Goal: Transaction & Acquisition: Purchase product/service

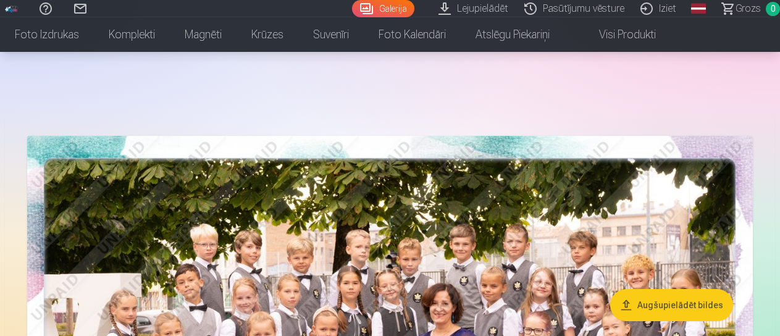
scroll to position [146, 0]
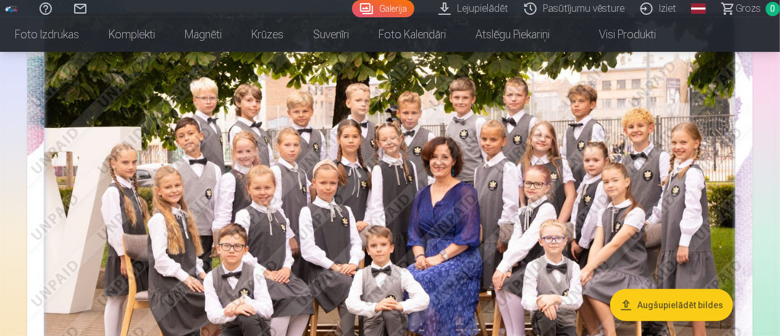
click at [543, 154] on img at bounding box center [389, 232] width 725 height 484
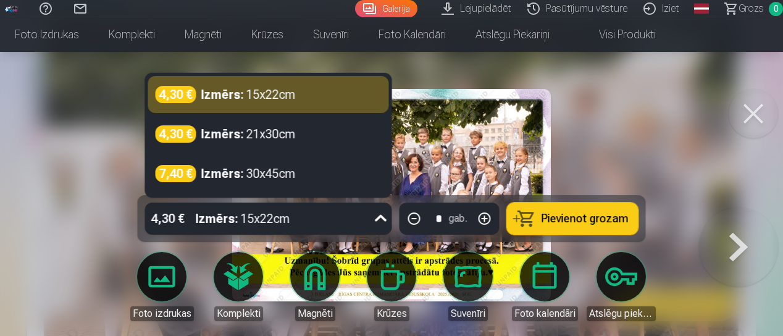
click at [333, 219] on div "4,30 € Izmērs : 15x22cm" at bounding box center [257, 219] width 224 height 32
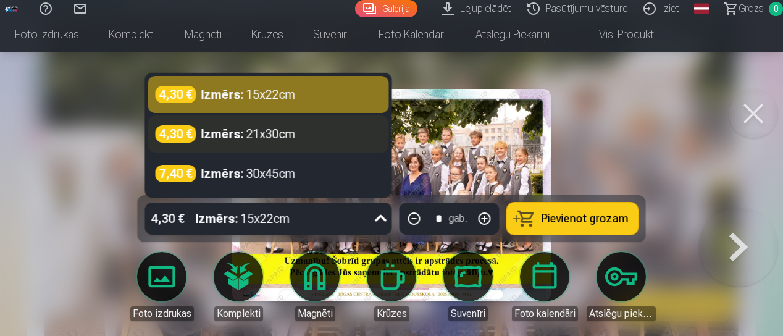
click at [217, 128] on strong "Izmērs :" at bounding box center [222, 133] width 43 height 17
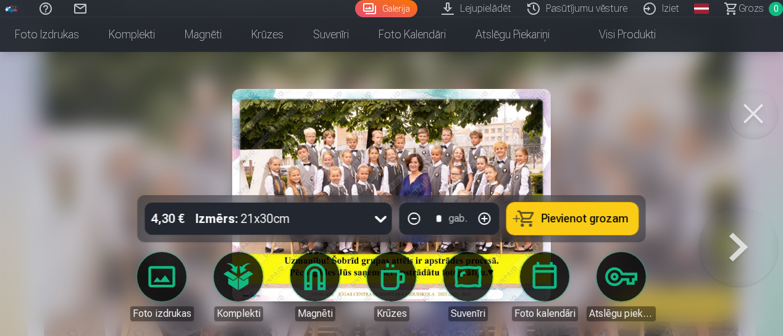
click at [550, 217] on span "Pievienot grozam" at bounding box center [584, 218] width 87 height 11
click at [735, 207] on button at bounding box center [738, 207] width 79 height 0
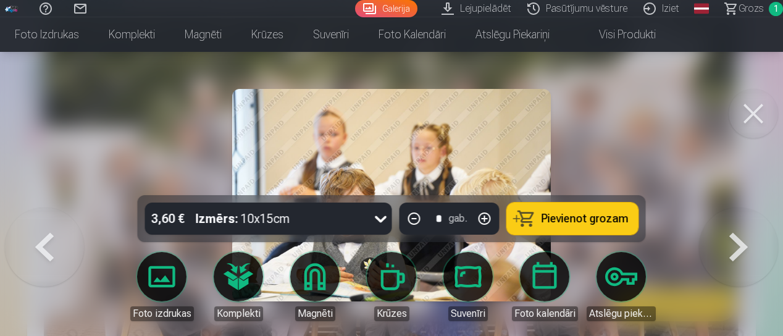
click at [624, 162] on div at bounding box center [391, 168] width 783 height 336
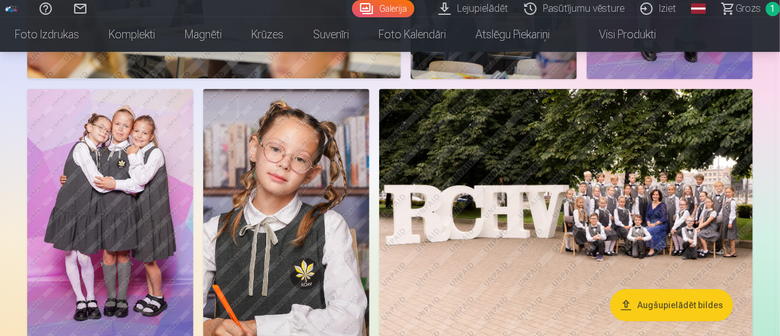
scroll to position [1999, 0]
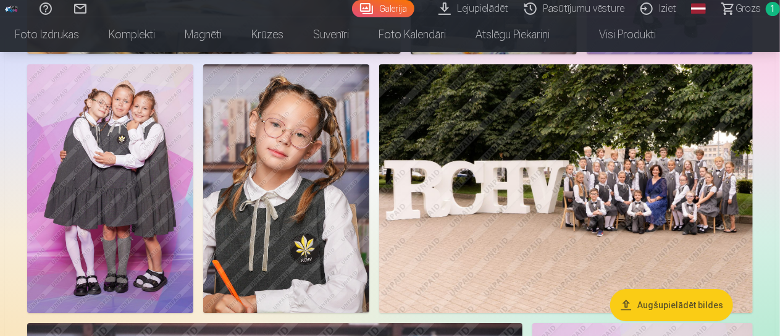
click at [625, 148] on img at bounding box center [566, 188] width 374 height 249
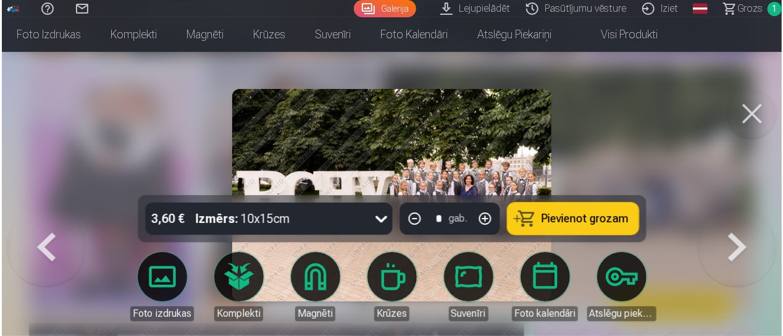
scroll to position [2005, 0]
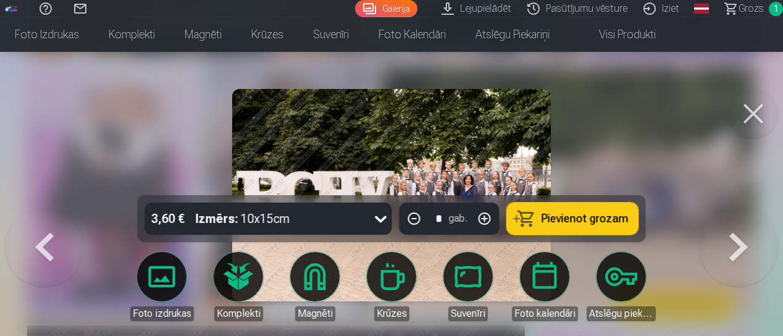
click at [556, 224] on span "Pievienot grozam" at bounding box center [584, 218] width 87 height 11
click at [736, 149] on div at bounding box center [391, 168] width 783 height 336
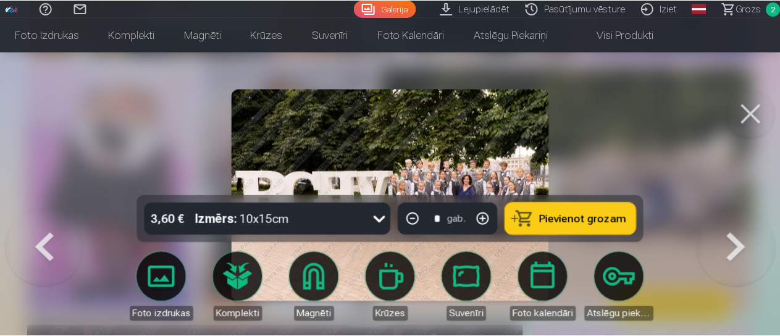
scroll to position [1999, 0]
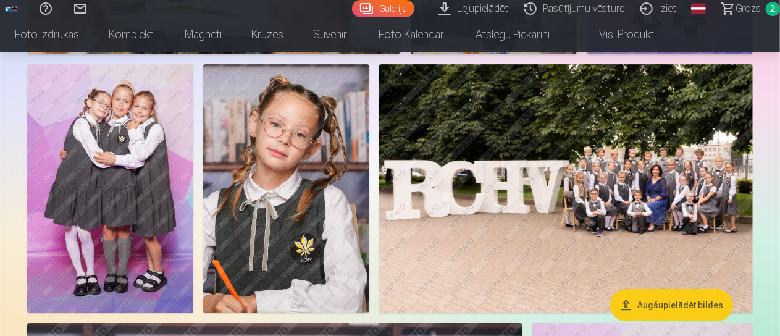
drag, startPoint x: 779, startPoint y: 96, endPoint x: 779, endPoint y: 82, distance: 14.2
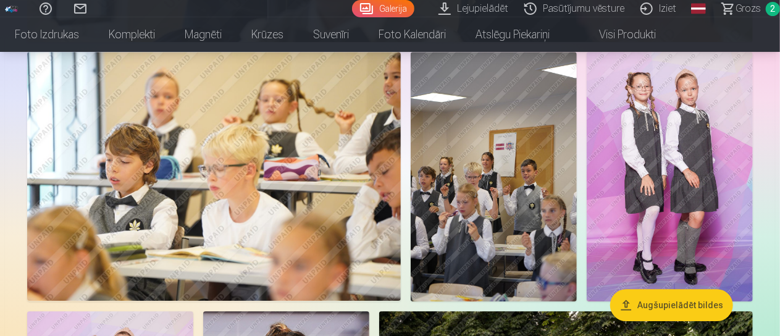
scroll to position [1727, 0]
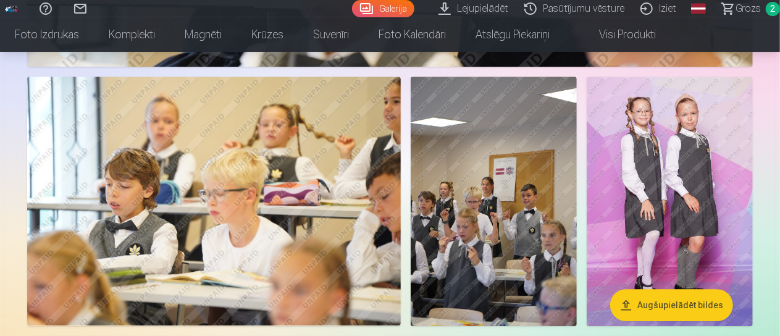
click at [633, 183] on img at bounding box center [670, 201] width 166 height 249
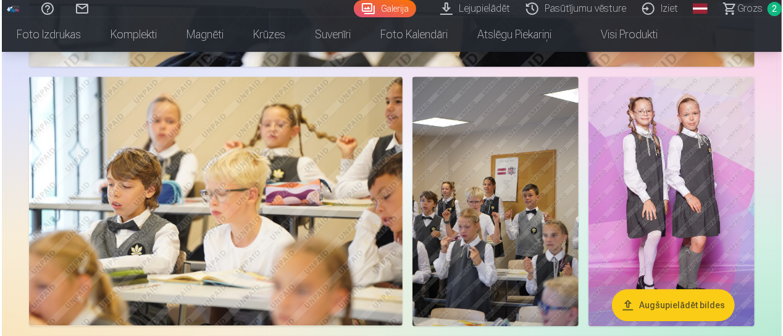
scroll to position [1731, 0]
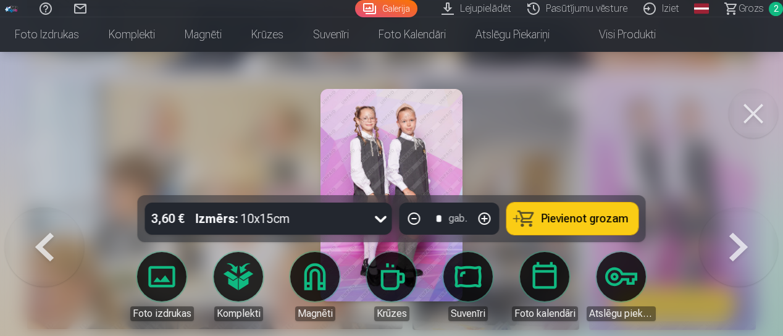
click at [728, 207] on button at bounding box center [738, 207] width 79 height 0
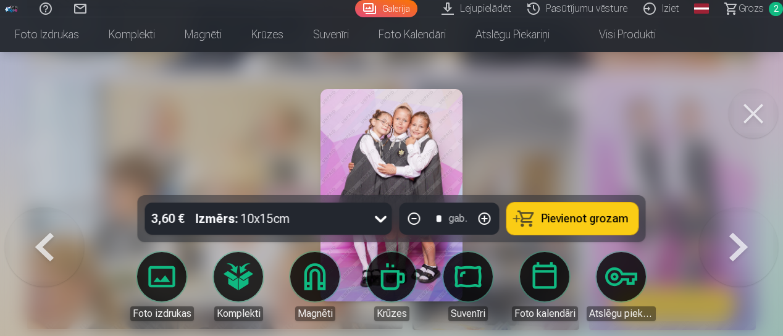
click at [596, 222] on span "Pievienot grozam" at bounding box center [584, 218] width 87 height 11
click at [749, 149] on div at bounding box center [391, 168] width 783 height 336
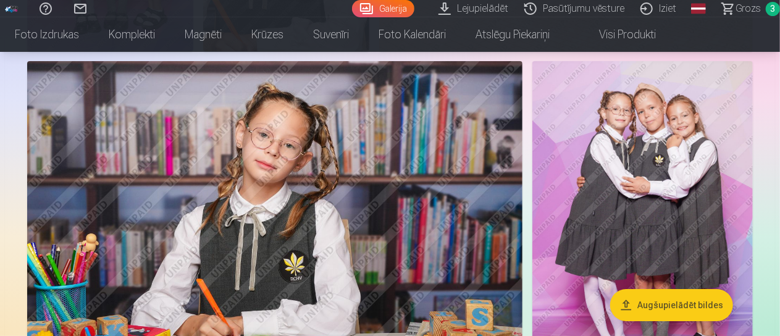
scroll to position [2270, 0]
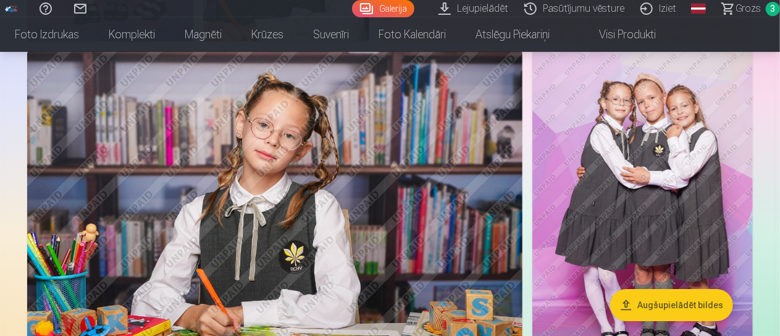
click at [684, 118] on img at bounding box center [642, 216] width 220 height 330
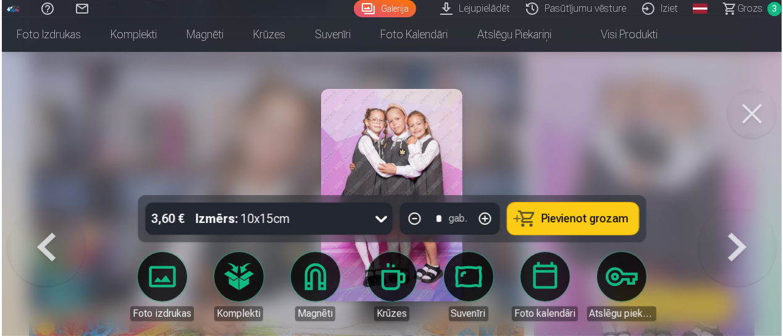
scroll to position [2278, 0]
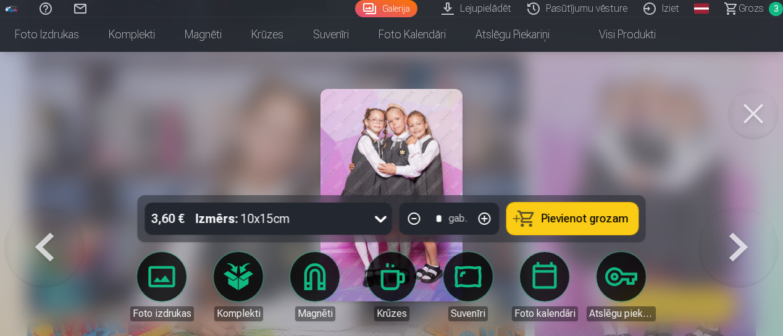
click at [595, 215] on span "Pievienot grozam" at bounding box center [584, 218] width 87 height 11
click at [617, 156] on div at bounding box center [391, 168] width 783 height 336
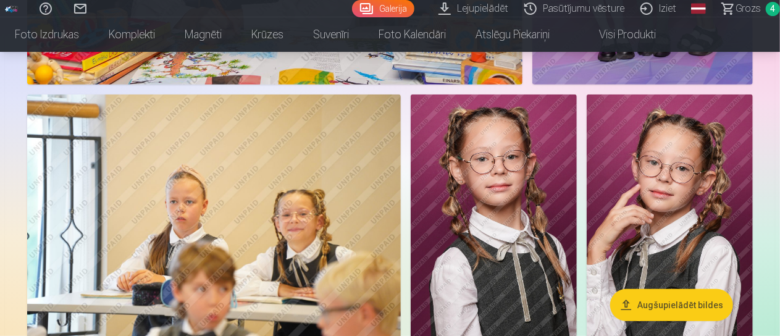
scroll to position [2567, 0]
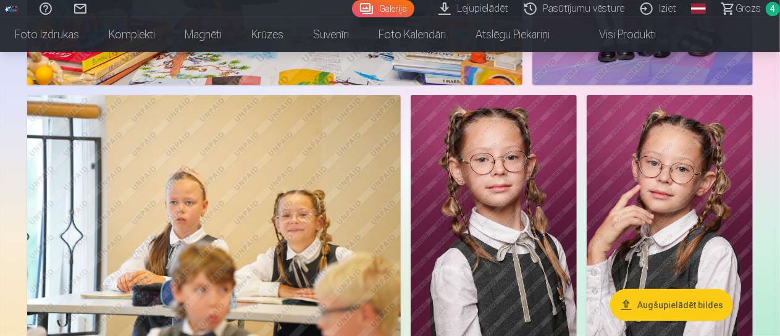
click at [490, 209] on img at bounding box center [494, 219] width 166 height 249
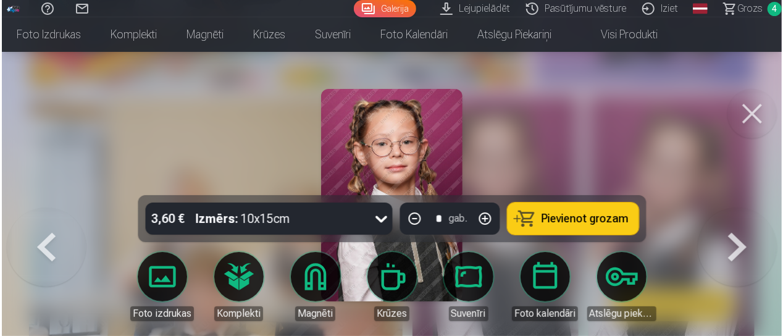
scroll to position [2575, 0]
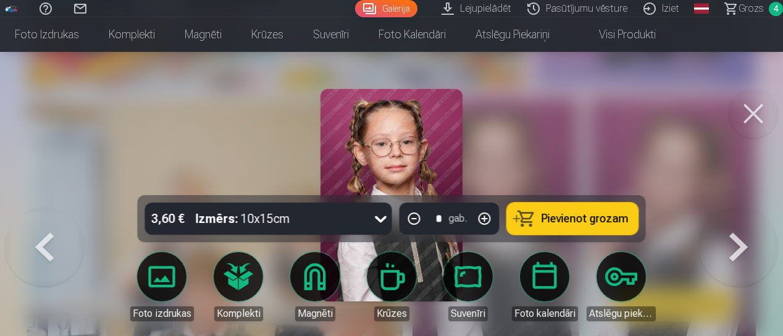
click at [564, 224] on span "Pievienot grozam" at bounding box center [584, 218] width 87 height 11
click at [595, 163] on div at bounding box center [391, 168] width 783 height 336
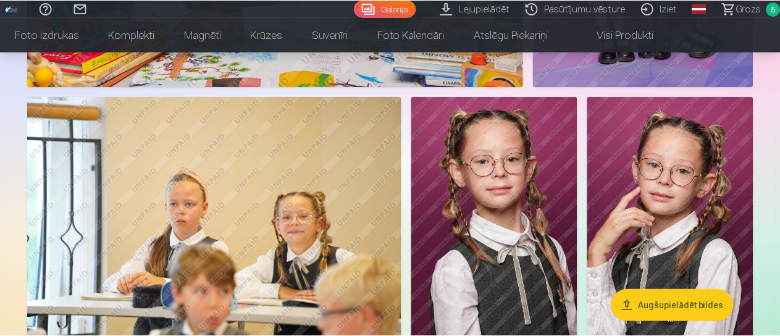
scroll to position [2567, 0]
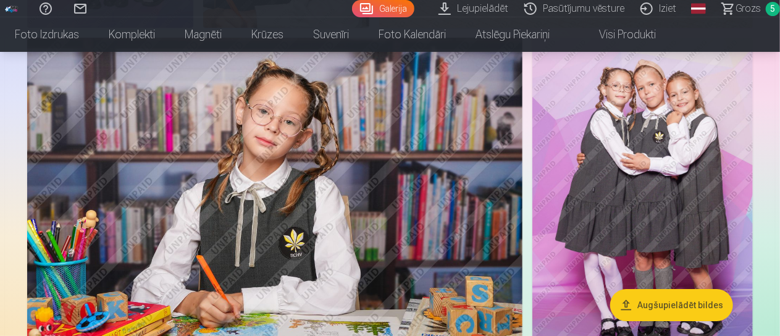
scroll to position [2270, 0]
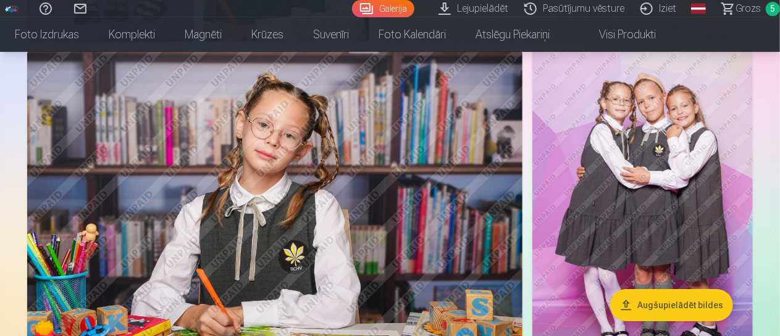
click at [366, 180] on img at bounding box center [274, 216] width 495 height 330
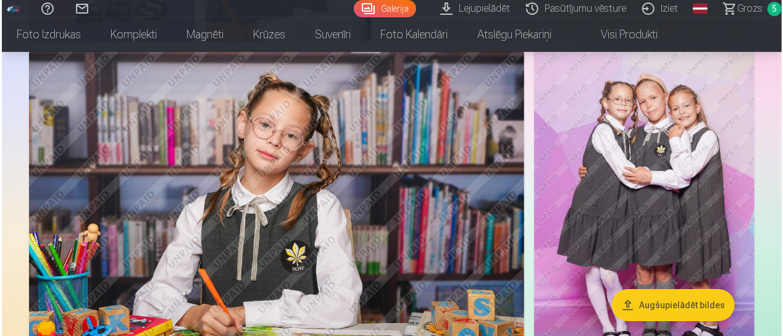
scroll to position [2278, 0]
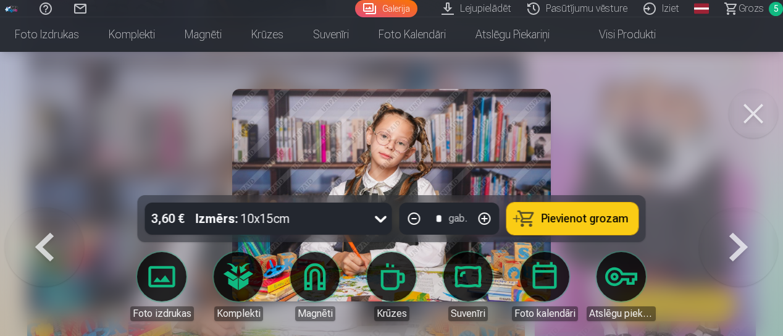
click at [674, 176] on div at bounding box center [391, 168] width 783 height 336
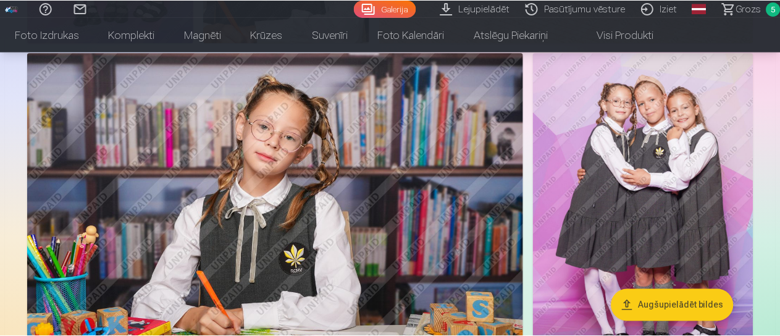
scroll to position [2270, 0]
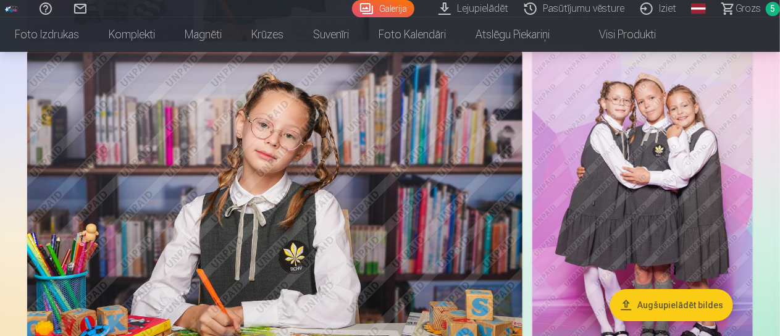
click at [754, 7] on span "Grozs" at bounding box center [747, 8] width 25 height 15
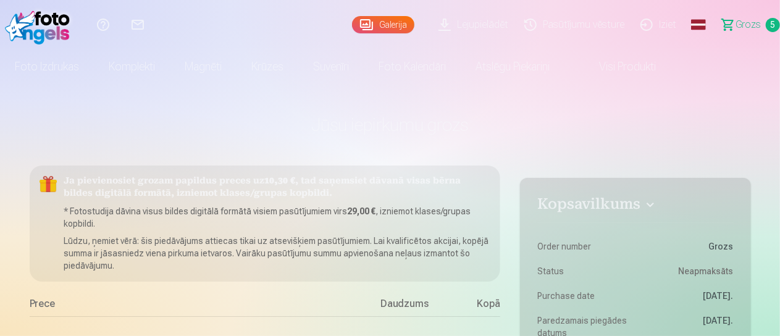
click at [736, 29] on link "Grozs 5" at bounding box center [745, 24] width 69 height 49
click at [761, 26] on link "Grozs 5" at bounding box center [745, 24] width 69 height 49
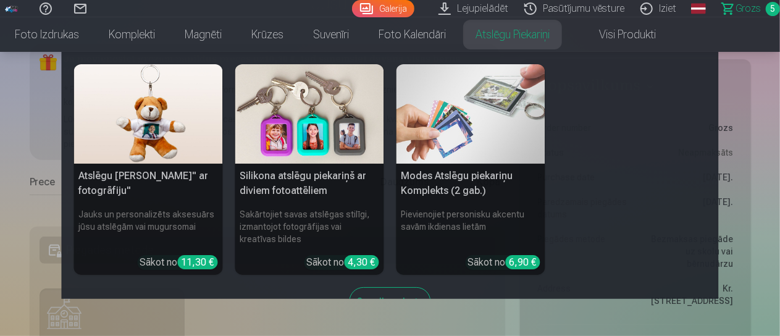
scroll to position [123, 0]
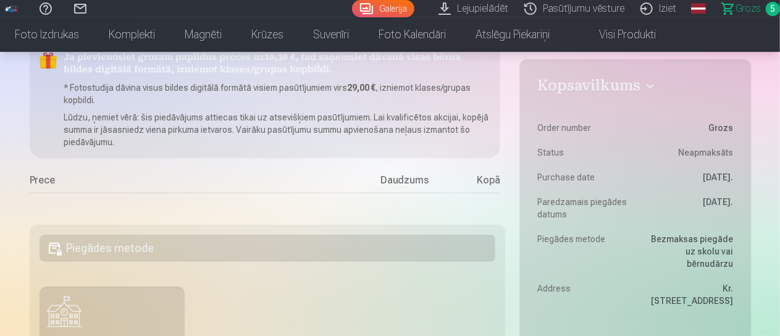
click at [769, 5] on span "5" at bounding box center [773, 9] width 14 height 14
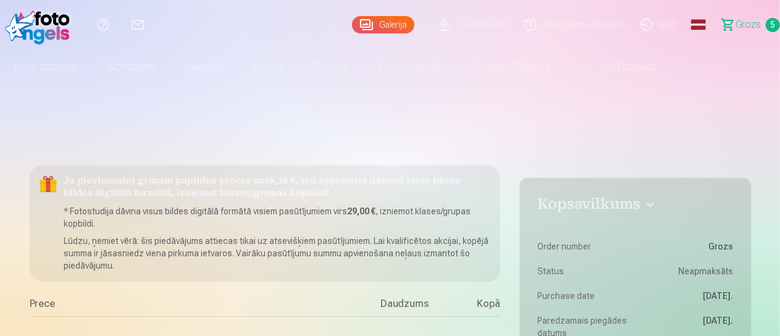
drag, startPoint x: 779, startPoint y: 14, endPoint x: 783, endPoint y: 20, distance: 7.2
click at [779, 20] on html "Palīdzības centrs Sazinies ar mums Galerija Lejupielādēt Pasūtījumu vēsture Izi…" at bounding box center [390, 168] width 780 height 336
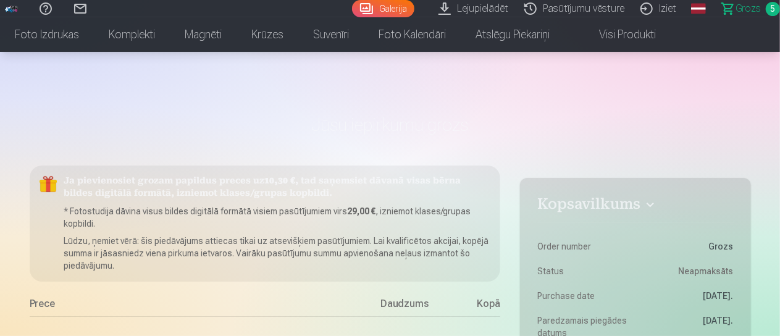
scroll to position [2270, 0]
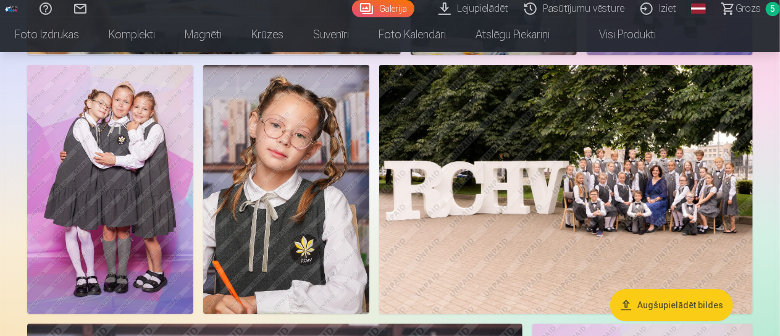
scroll to position [2017, 0]
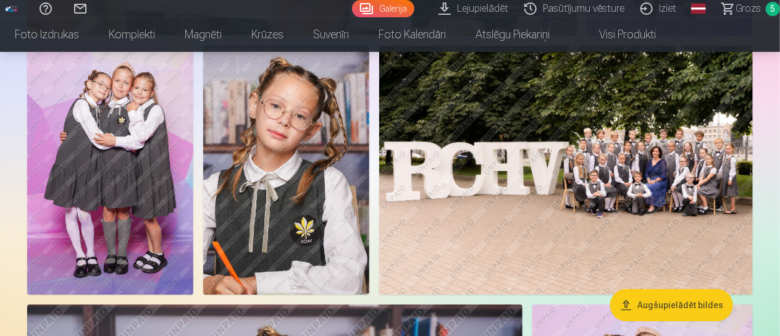
click at [317, 128] on img at bounding box center [286, 170] width 166 height 249
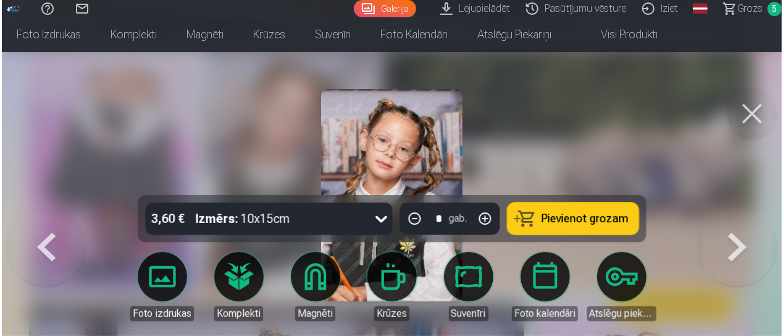
scroll to position [2024, 0]
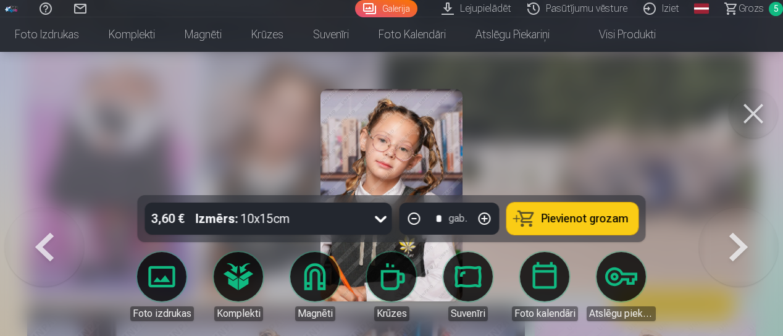
click at [533, 222] on button "Pievienot grozam" at bounding box center [573, 219] width 132 height 32
click at [41, 207] on button at bounding box center [44, 207] width 79 height 0
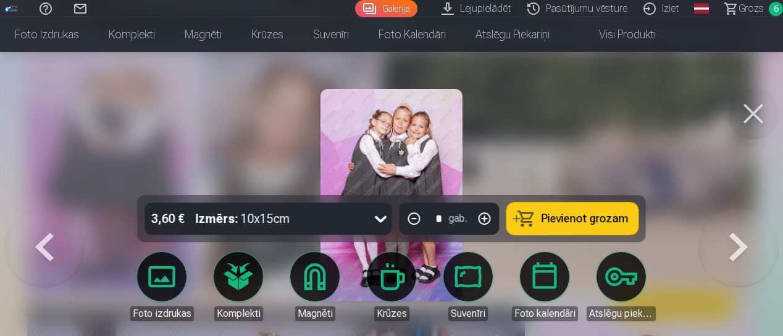
click at [41, 207] on button at bounding box center [44, 207] width 79 height 0
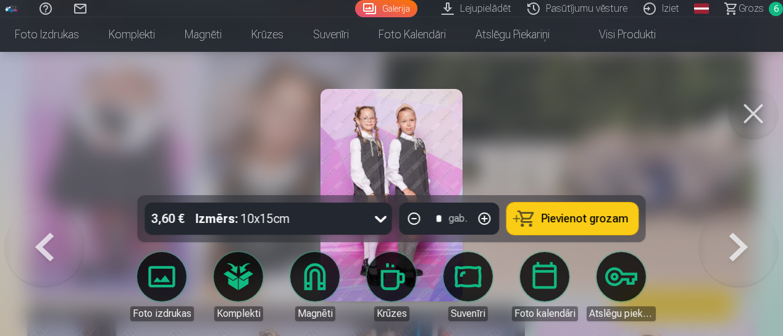
click at [733, 207] on button at bounding box center [738, 207] width 79 height 0
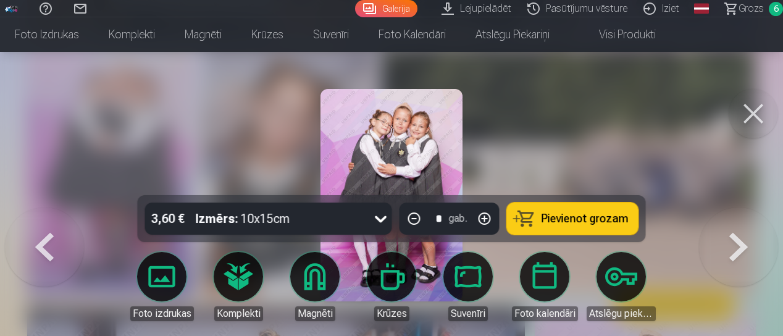
click at [457, 219] on div "* gab." at bounding box center [449, 219] width 100 height 32
click at [457, 219] on div "gab." at bounding box center [458, 218] width 19 height 15
click at [412, 217] on div "* gab." at bounding box center [449, 219] width 100 height 32
click at [487, 218] on button "button" at bounding box center [485, 219] width 30 height 30
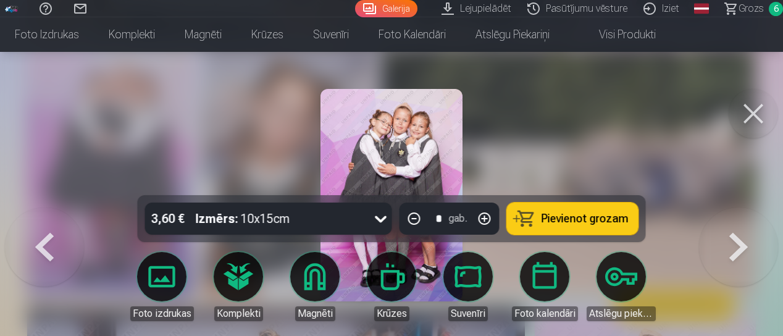
click at [414, 218] on button "button" at bounding box center [414, 219] width 30 height 30
type input "*"
click at [745, 108] on button at bounding box center [753, 113] width 49 height 49
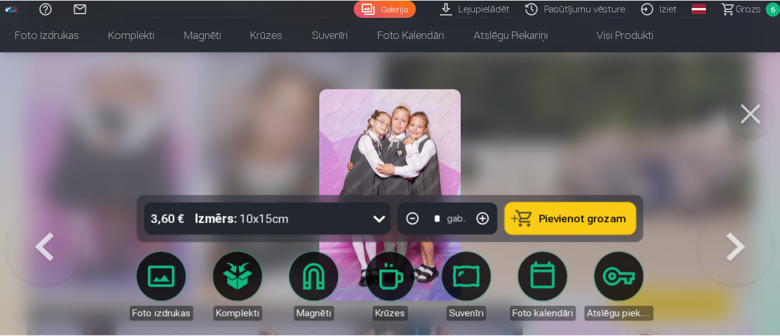
scroll to position [2017, 0]
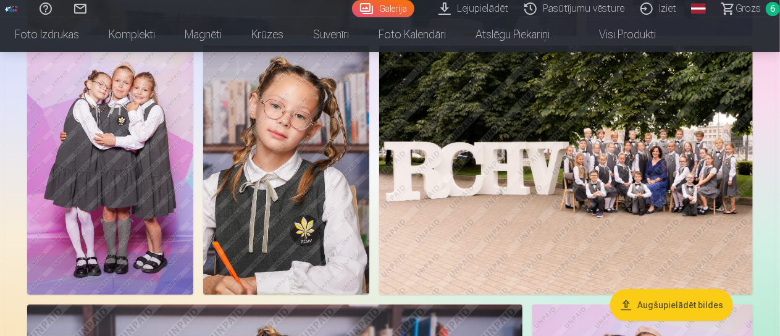
click at [759, 6] on span "Grozs" at bounding box center [747, 8] width 25 height 15
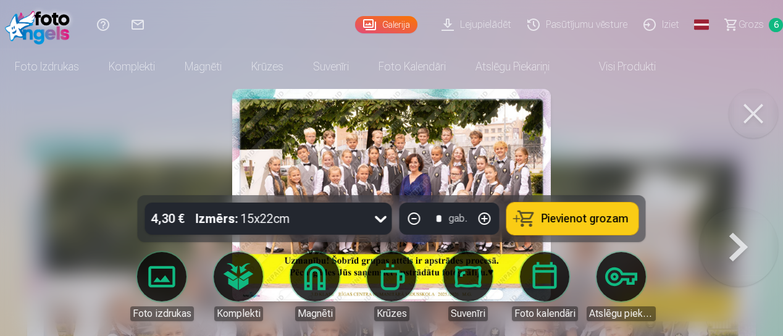
click at [741, 312] on div at bounding box center [391, 168] width 783 height 336
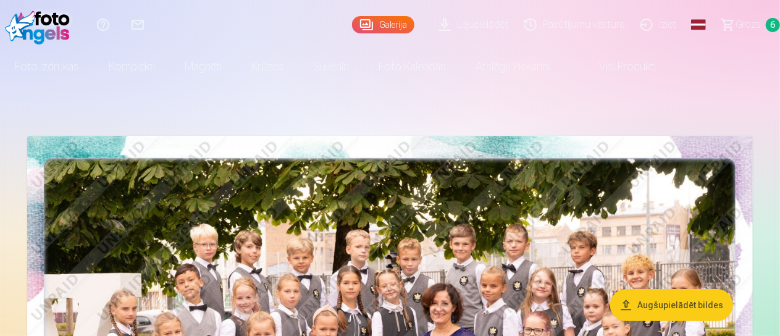
click at [746, 20] on span "Grozs" at bounding box center [747, 24] width 25 height 15
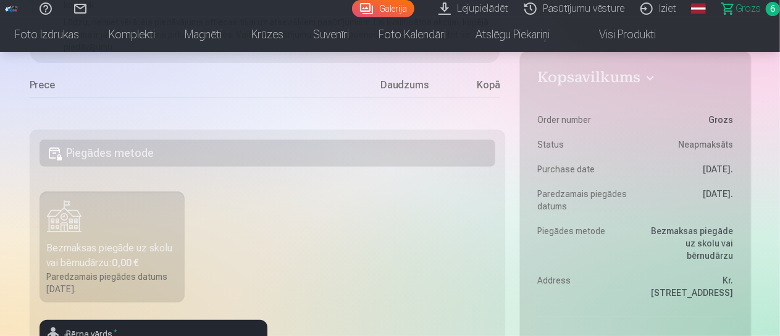
scroll to position [225, 0]
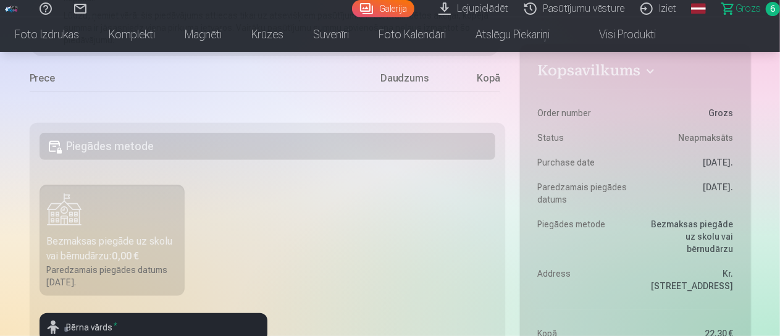
click at [93, 143] on h5 "Piegādes metode" at bounding box center [268, 146] width 456 height 27
click at [86, 240] on div "Bezmaksas piegāde uz skolu vai bērnudārzu : 0,00 €" at bounding box center [112, 249] width 131 height 30
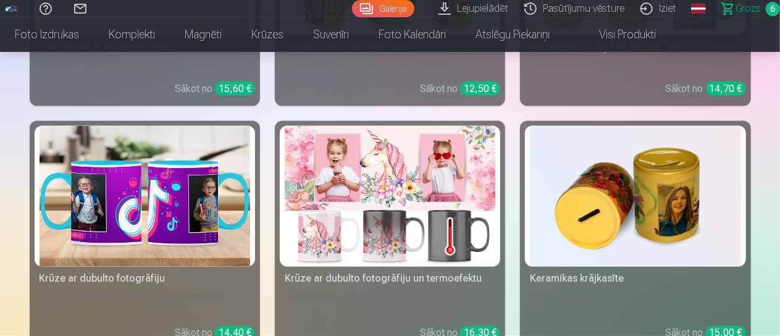
scroll to position [3507, 0]
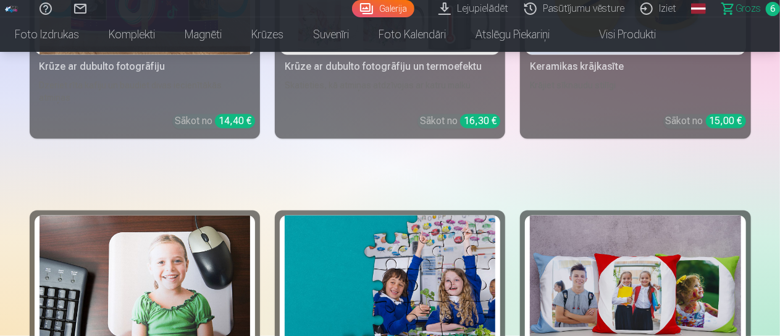
click at [574, 9] on link "Pasūtījumu vēsture" at bounding box center [576, 8] width 116 height 17
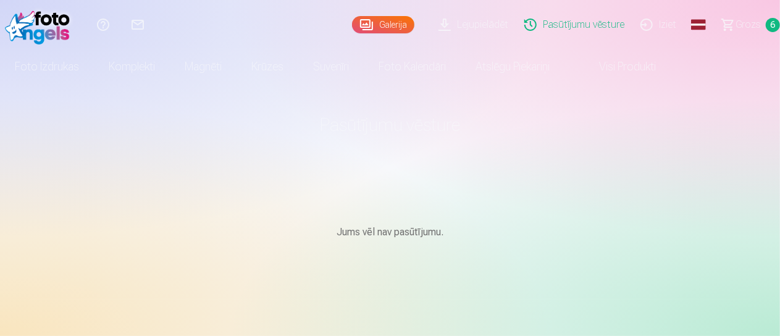
click at [740, 25] on span "Grozs" at bounding box center [747, 24] width 25 height 15
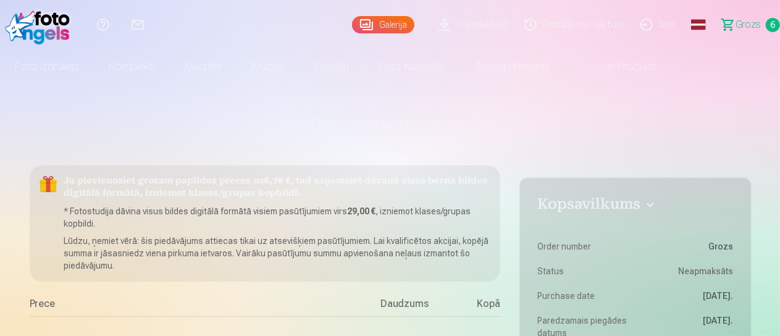
click at [651, 204] on h4 "Kopsavilkums" at bounding box center [635, 206] width 196 height 22
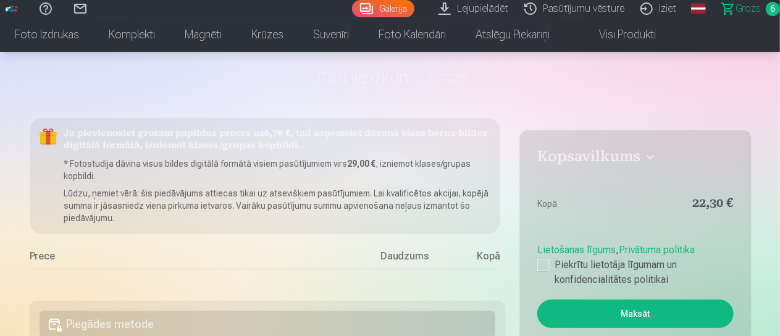
scroll to position [34, 0]
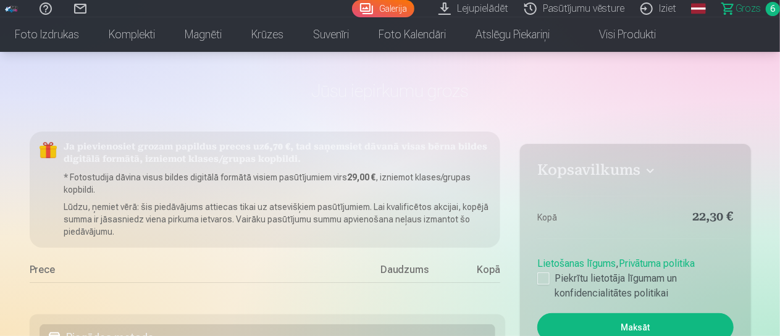
click at [757, 10] on span "Grozs" at bounding box center [747, 8] width 25 height 15
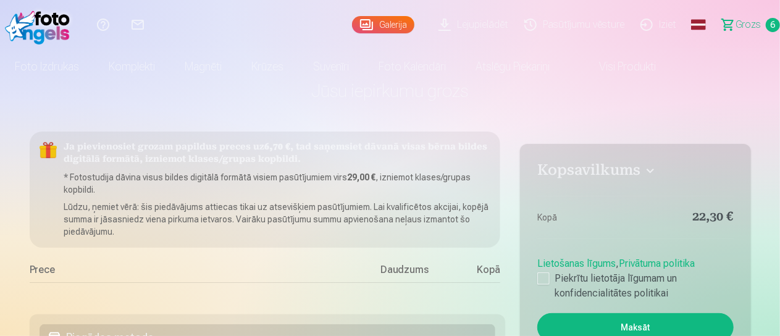
scroll to position [0, 0]
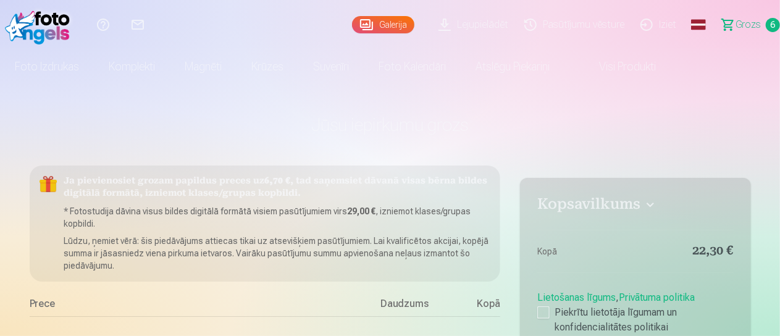
click at [483, 304] on div "Kopā" at bounding box center [475, 306] width 49 height 20
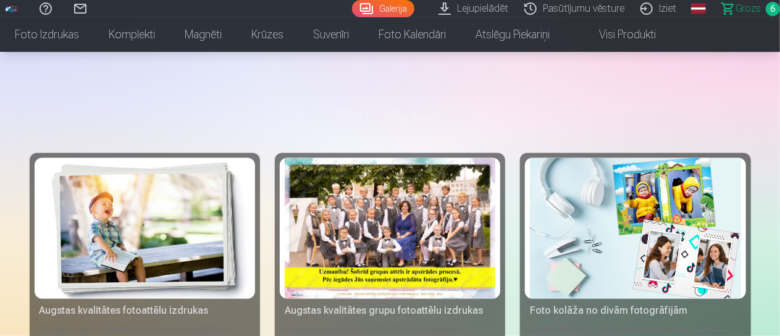
scroll to position [895, 0]
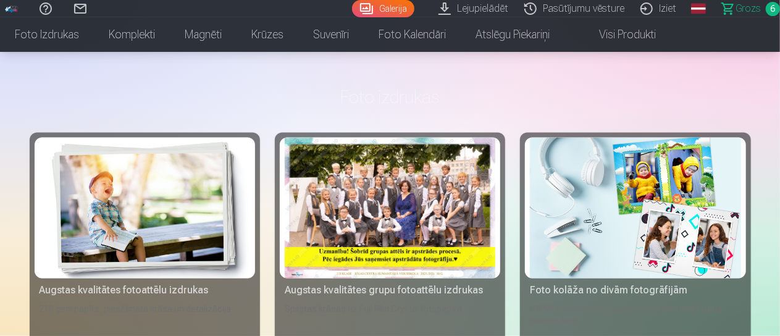
click at [372, 222] on div at bounding box center [390, 208] width 211 height 141
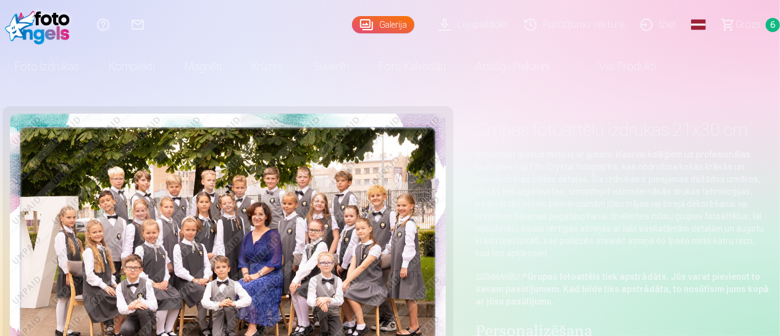
click at [594, 69] on span at bounding box center [586, 66] width 15 height 15
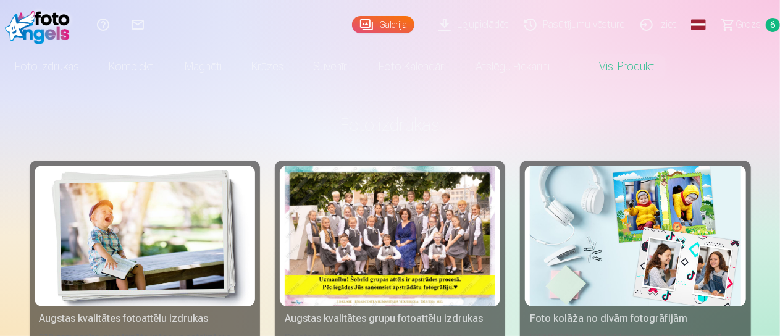
click at [382, 24] on link "Galerija" at bounding box center [383, 24] width 62 height 17
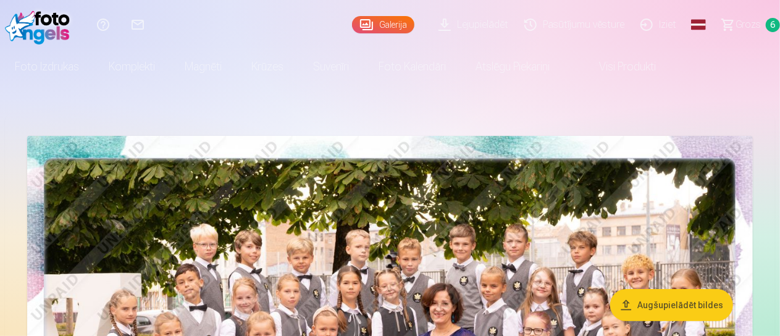
click at [743, 24] on span "Grozs" at bounding box center [747, 24] width 25 height 15
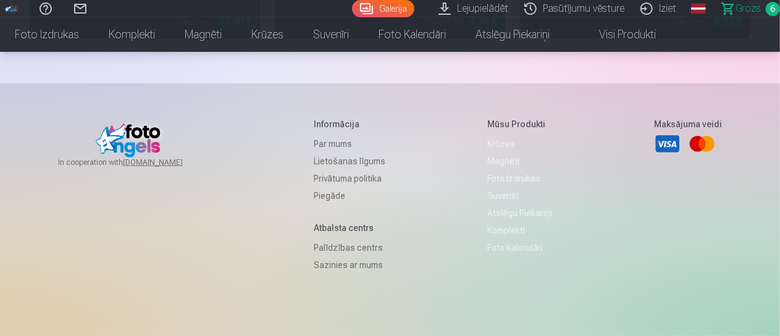
scroll to position [5006, 0]
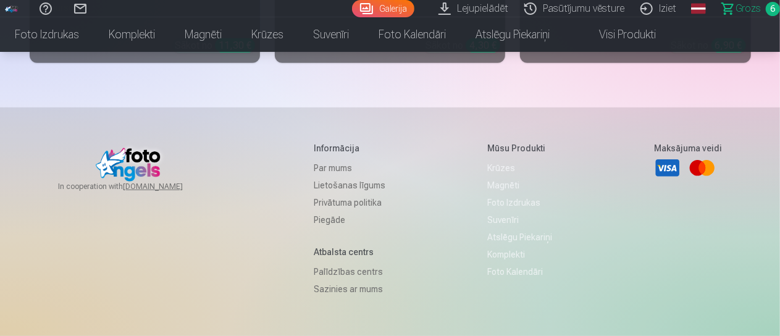
click at [324, 263] on link "Palīdzības centrs" at bounding box center [350, 271] width 72 height 17
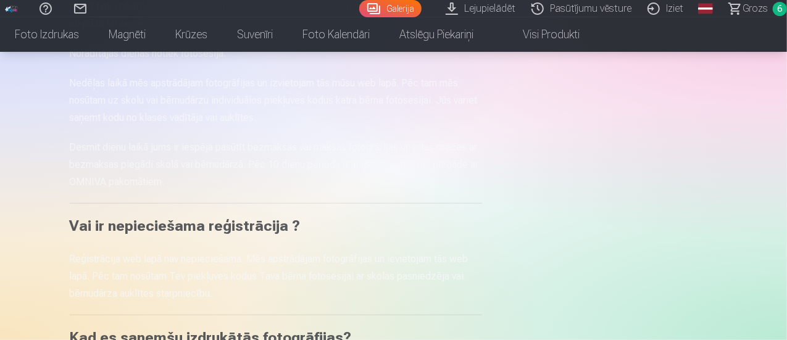
scroll to position [335, 0]
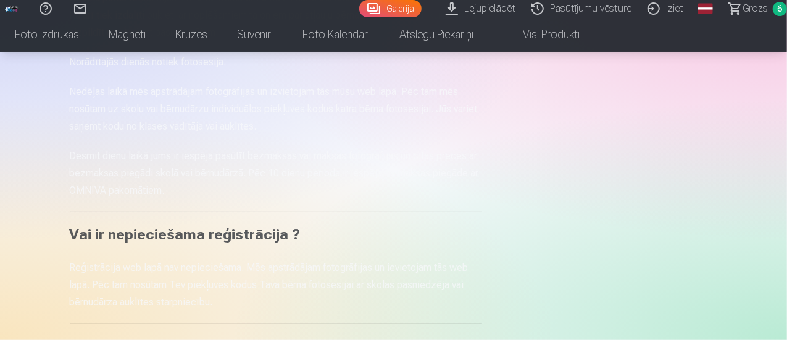
click at [642, 10] on link "Iziet" at bounding box center [668, 8] width 52 height 17
